Goal: Information Seeking & Learning: Learn about a topic

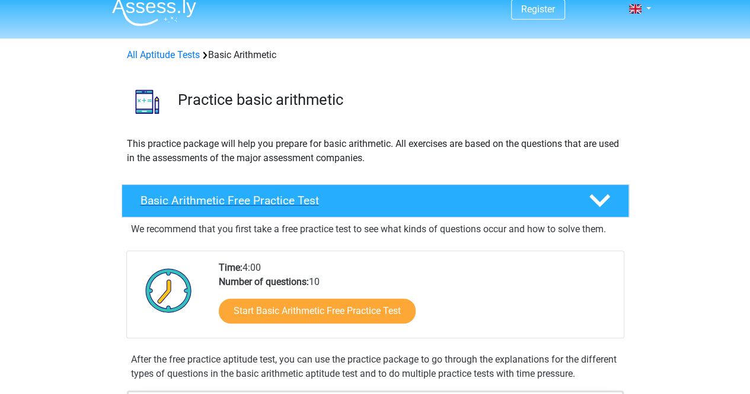
scroll to position [10, 0]
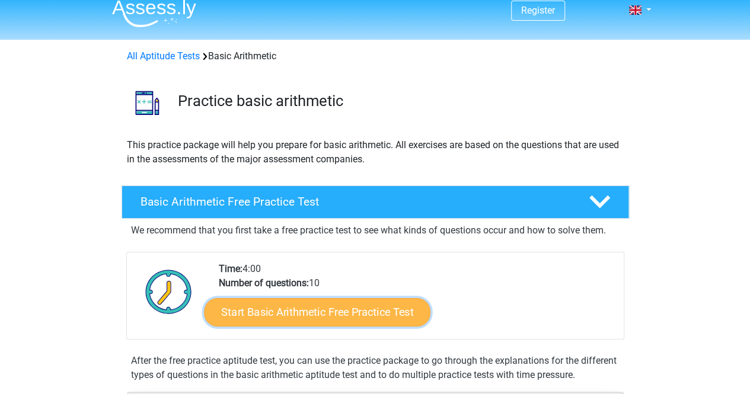
click at [289, 309] on link "Start Basic Arithmetic Free Practice Test" at bounding box center [317, 312] width 226 height 28
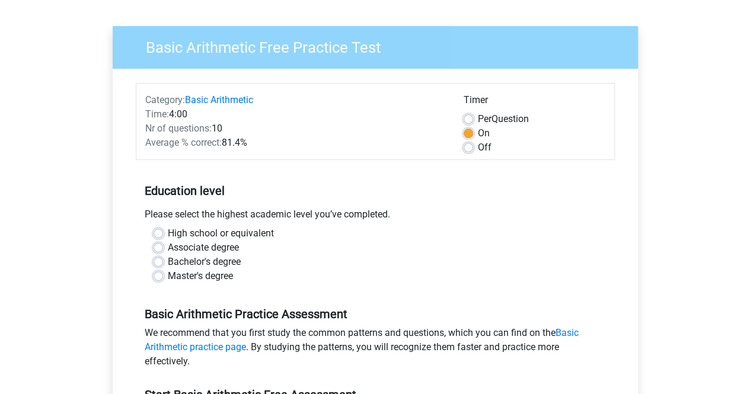
scroll to position [95, 0]
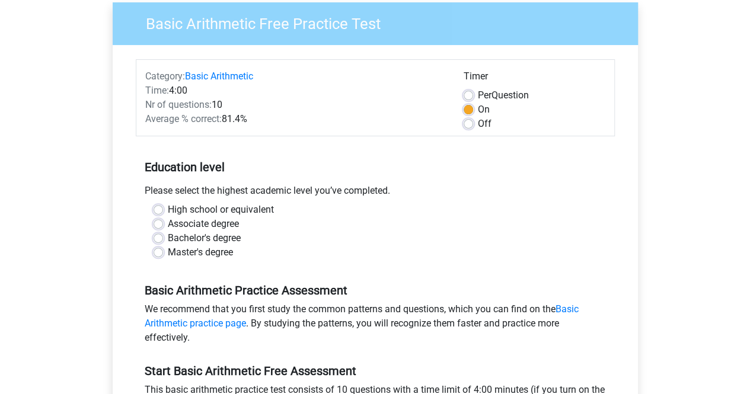
click at [168, 238] on label "Bachelor's degree" at bounding box center [204, 238] width 73 height 14
click at [156, 238] on input "Bachelor's degree" at bounding box center [158, 237] width 9 height 12
radio input "true"
click at [92, 268] on div "Register Nederlands English" at bounding box center [375, 373] width 750 height 936
click at [478, 122] on label "Off" at bounding box center [485, 124] width 14 height 14
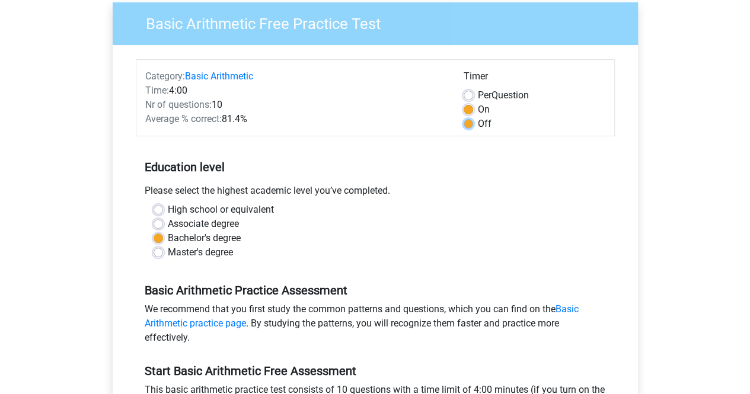
click at [468, 122] on input "Off" at bounding box center [468, 123] width 9 height 12
radio input "true"
click at [464, 88] on input "Per Question" at bounding box center [468, 94] width 9 height 12
radio input "true"
click at [464, 103] on input "On" at bounding box center [468, 109] width 9 height 12
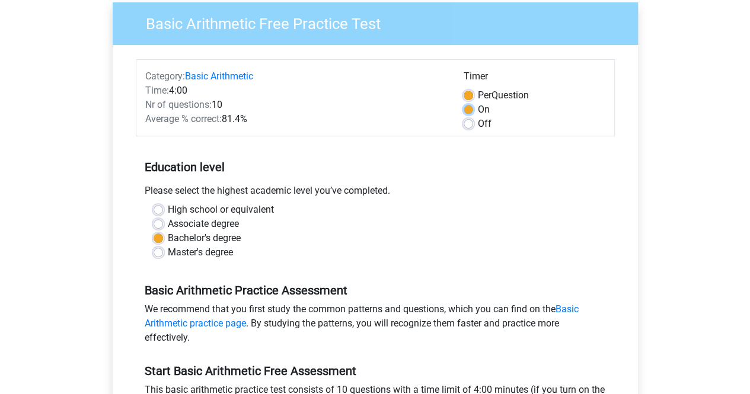
radio input "true"
click at [464, 117] on input "Off" at bounding box center [468, 123] width 9 height 12
radio input "true"
click at [675, 104] on div "Register Nederlands English" at bounding box center [375, 373] width 750 height 936
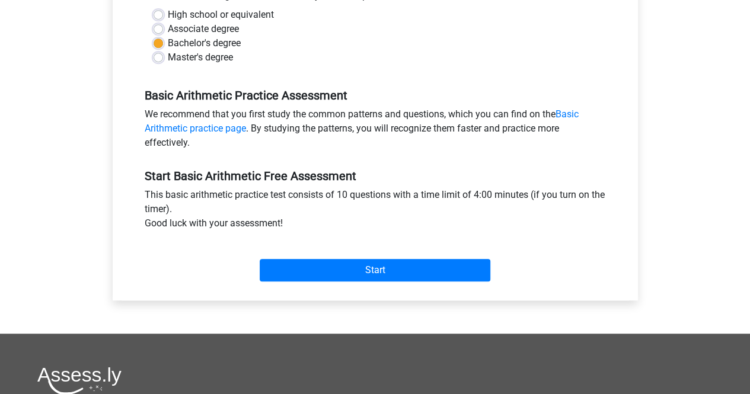
scroll to position [285, 0]
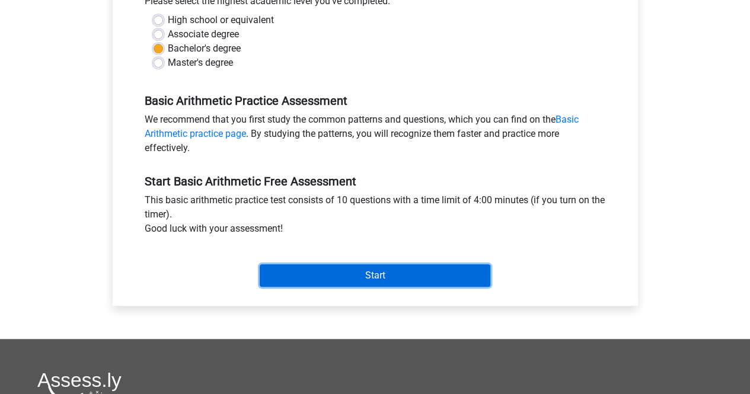
click at [317, 275] on input "Start" at bounding box center [375, 275] width 231 height 23
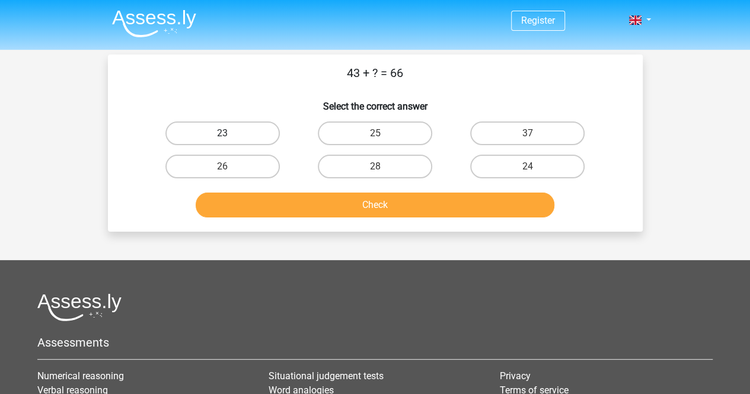
click at [179, 132] on label "23" at bounding box center [222, 134] width 114 height 24
click at [222, 133] on input "23" at bounding box center [226, 137] width 8 height 8
radio input "true"
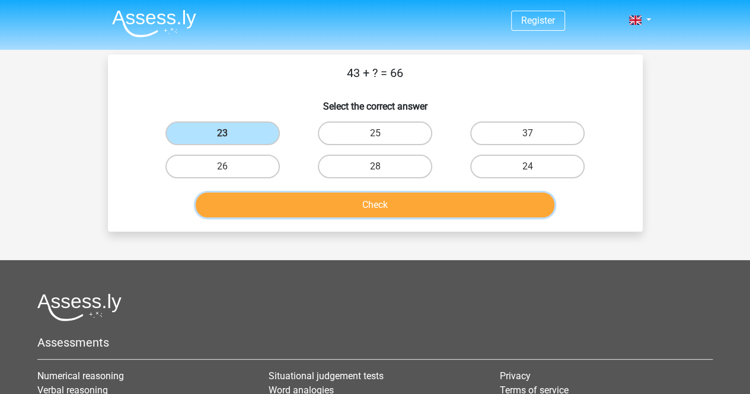
click at [301, 197] on button "Check" at bounding box center [375, 205] width 359 height 25
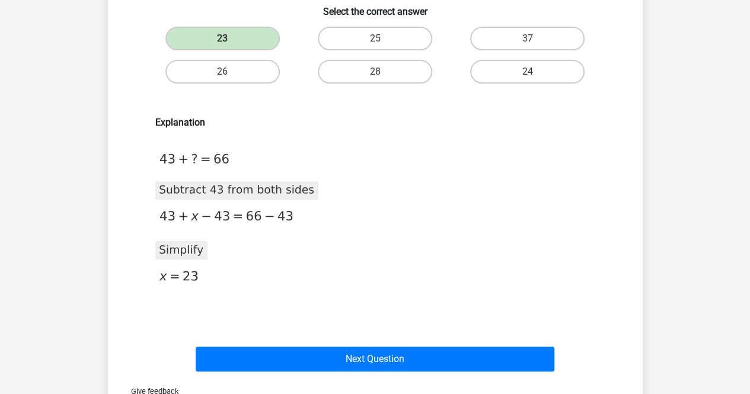
scroll to position [71, 0]
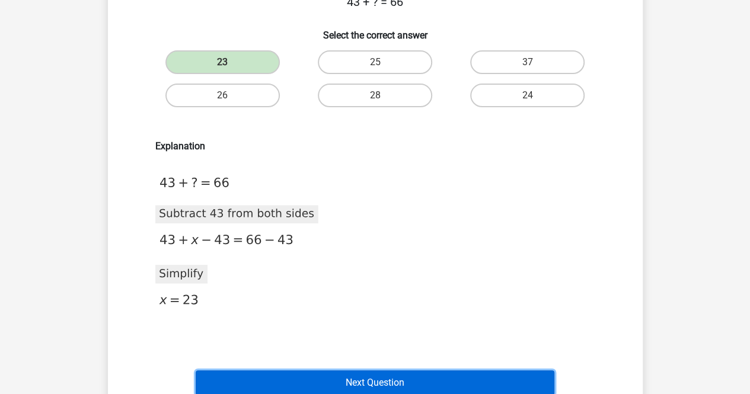
click at [352, 373] on button "Next Question" at bounding box center [375, 382] width 359 height 25
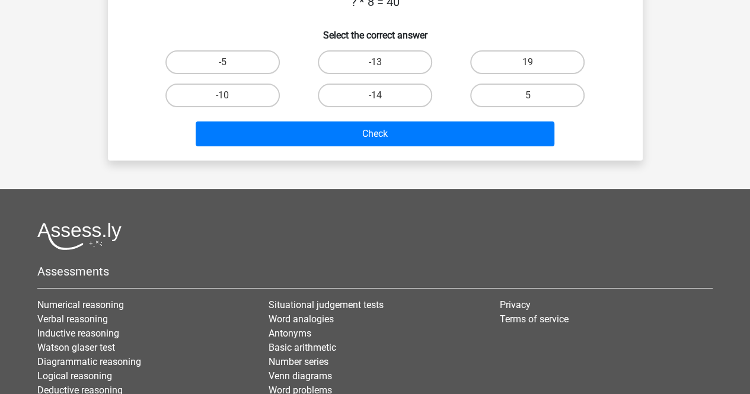
scroll to position [55, 0]
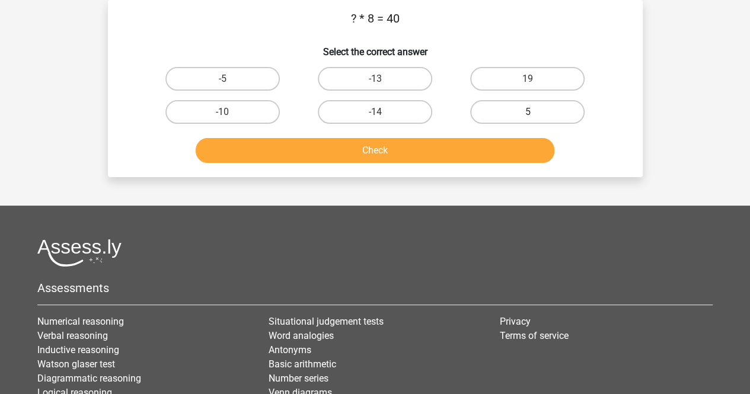
click at [498, 107] on label "5" at bounding box center [527, 112] width 114 height 24
click at [528, 112] on input "5" at bounding box center [532, 116] width 8 height 8
radio input "true"
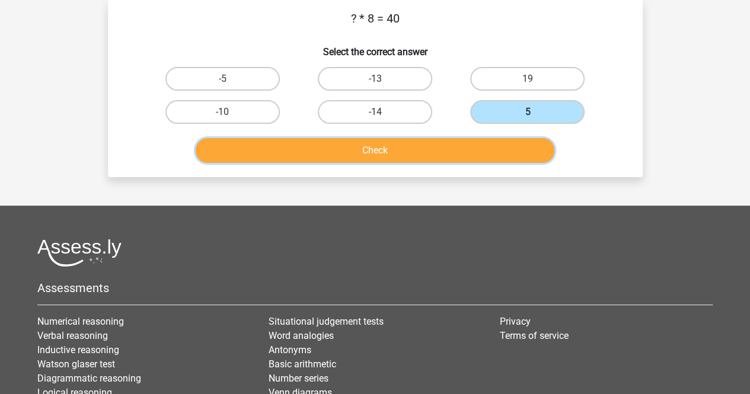
click at [465, 145] on button "Check" at bounding box center [375, 150] width 359 height 25
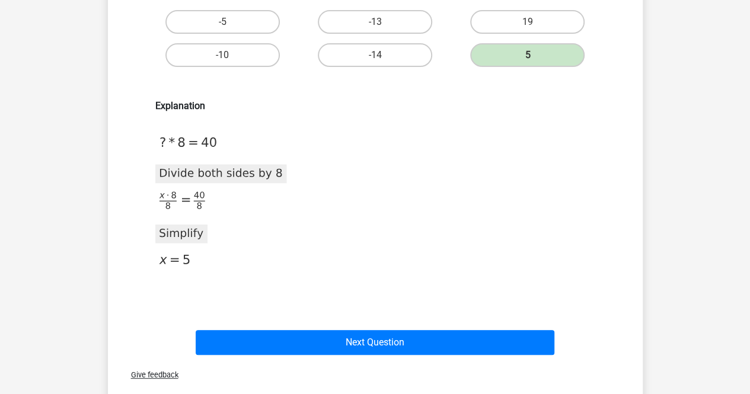
scroll to position [126, 0]
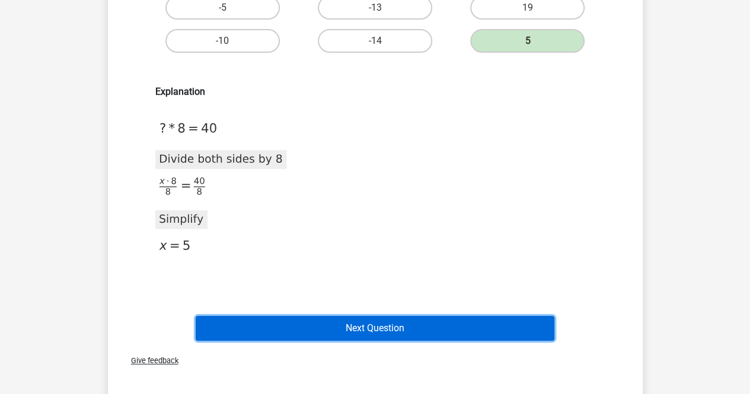
click at [346, 322] on button "Next Question" at bounding box center [375, 328] width 359 height 25
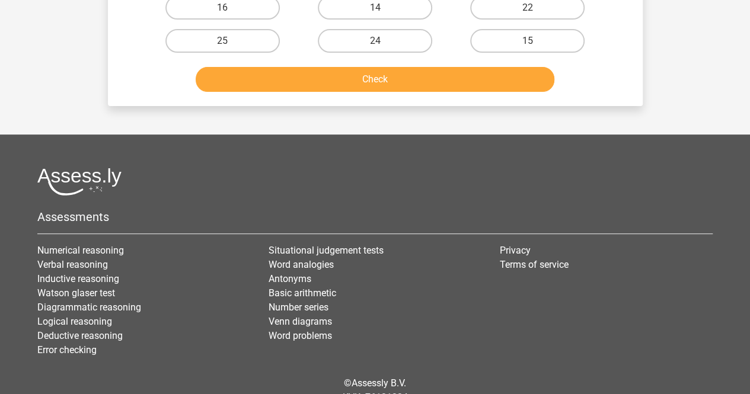
scroll to position [55, 0]
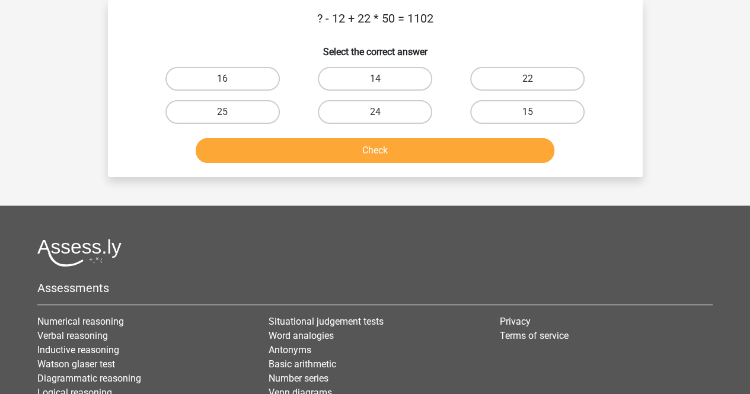
click at [346, 322] on link "Situational judgement tests" at bounding box center [326, 321] width 115 height 11
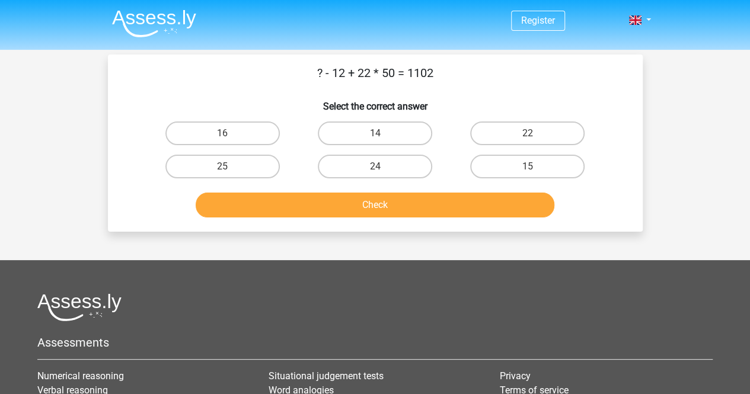
scroll to position [0, 0]
click at [245, 124] on label "16" at bounding box center [222, 134] width 114 height 24
click at [230, 133] on input "16" at bounding box center [226, 137] width 8 height 8
radio input "true"
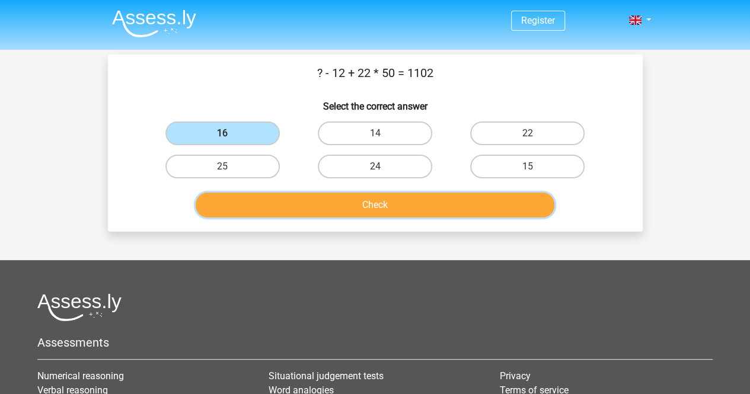
click at [344, 206] on button "Check" at bounding box center [375, 205] width 359 height 25
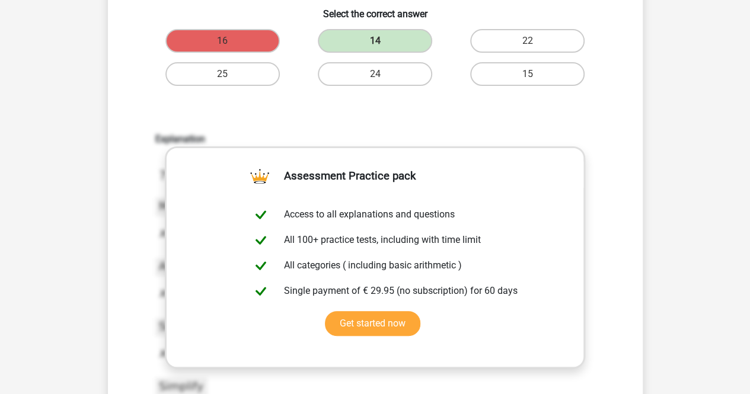
scroll to position [142, 0]
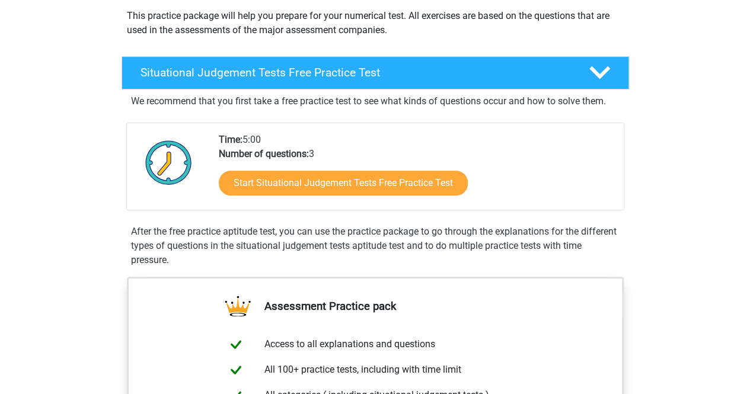
scroll to position [119, 0]
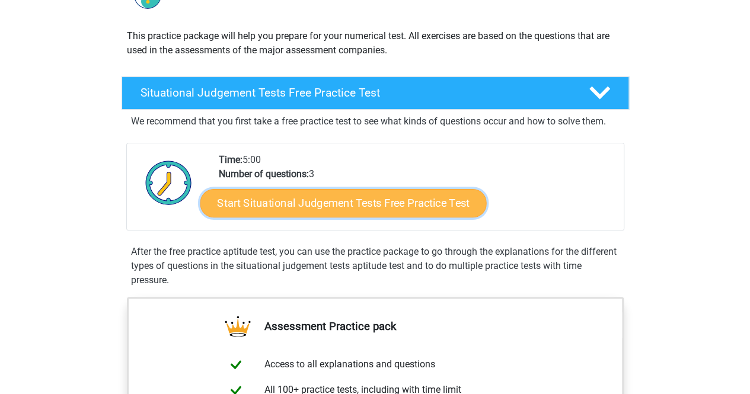
click at [266, 210] on link "Start Situational Judgement Tests Free Practice Test" at bounding box center [343, 203] width 286 height 28
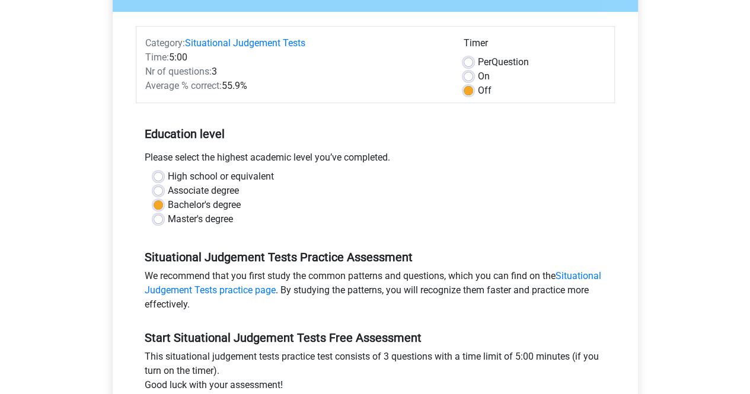
scroll to position [261, 0]
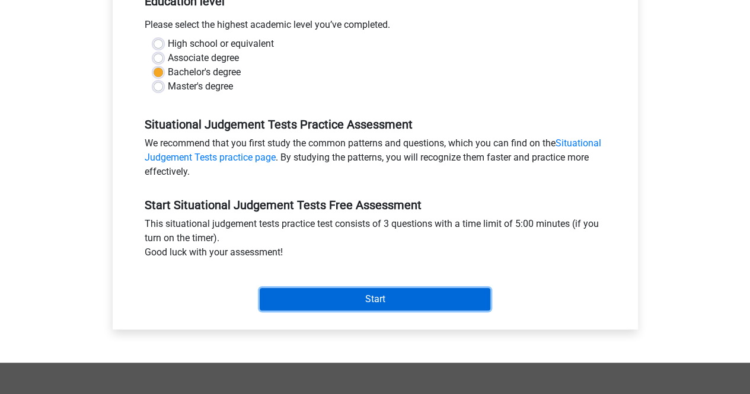
click at [342, 291] on input "Start" at bounding box center [375, 299] width 231 height 23
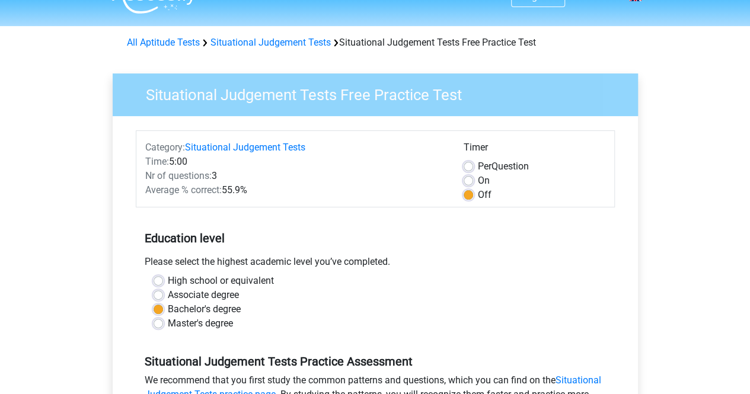
scroll to position [0, 0]
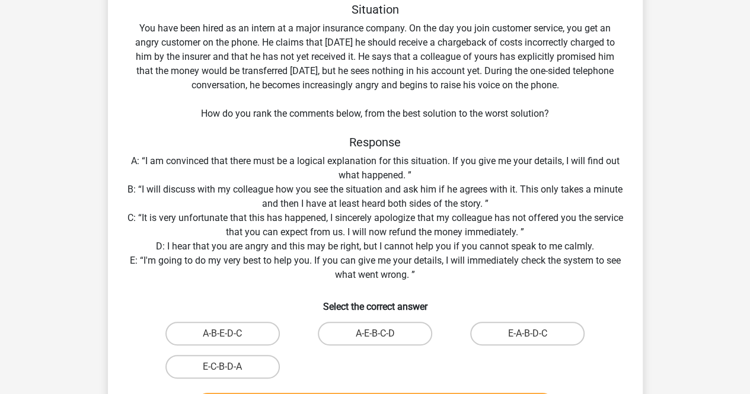
scroll to position [95, 0]
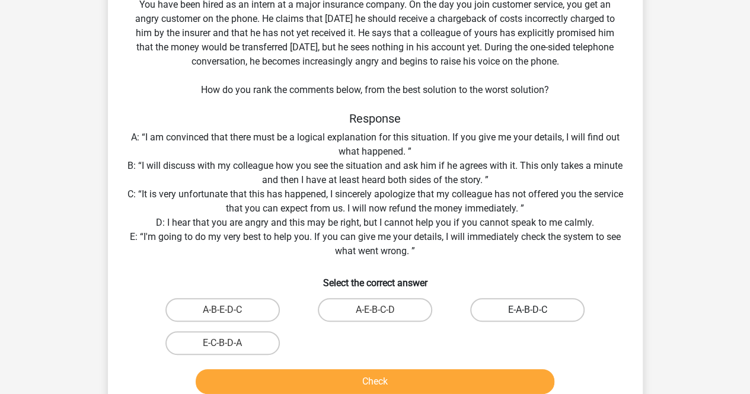
click at [526, 310] on label "E-A-B-D-C" at bounding box center [527, 310] width 114 height 24
click at [528, 310] on input "E-A-B-D-C" at bounding box center [532, 314] width 8 height 8
radio input "true"
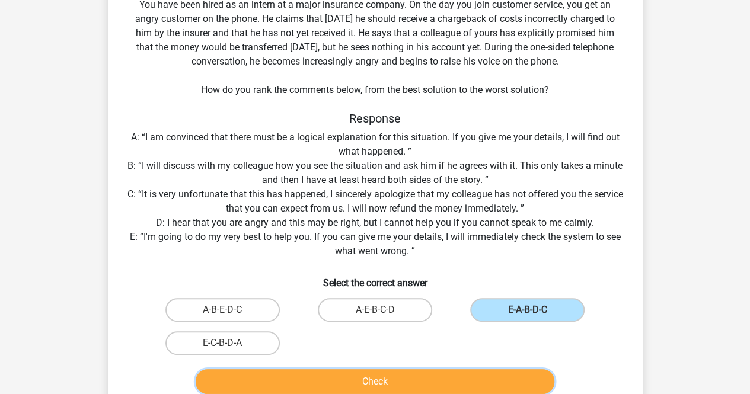
click at [446, 379] on button "Check" at bounding box center [375, 381] width 359 height 25
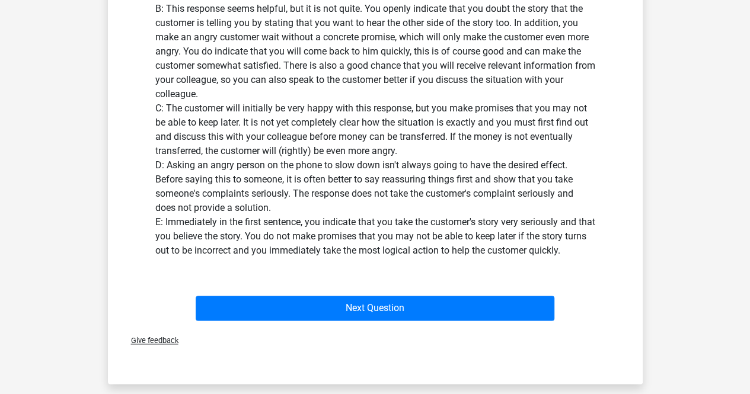
scroll to position [593, 0]
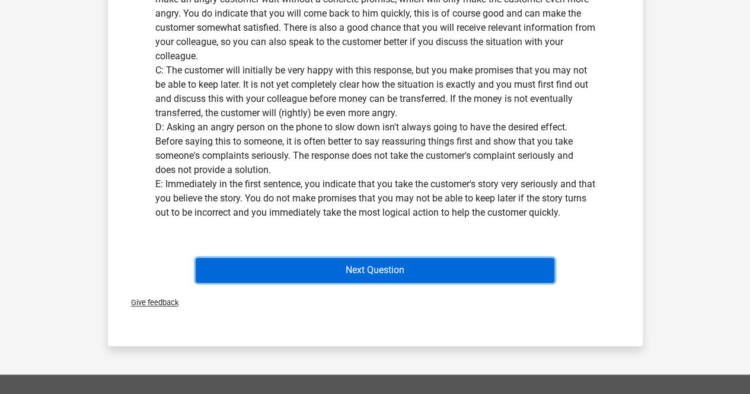
click at [365, 273] on button "Next Question" at bounding box center [375, 270] width 359 height 25
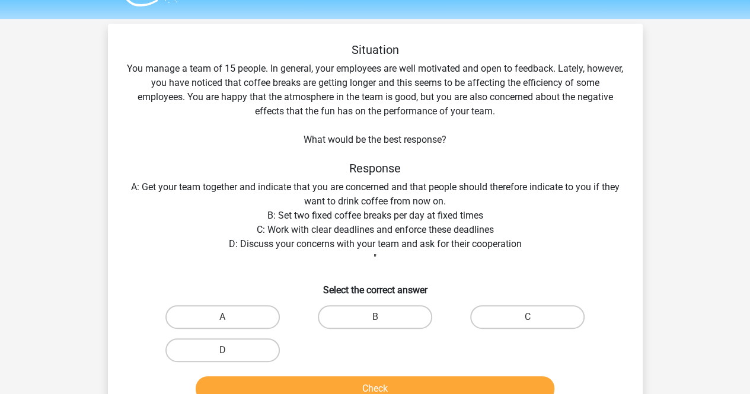
scroll to position [0, 0]
